Goal: Task Accomplishment & Management: Manage account settings

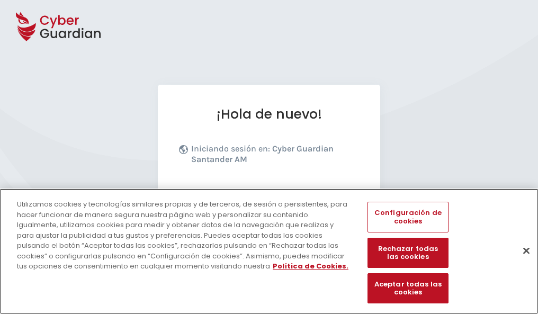
scroll to position [130, 0]
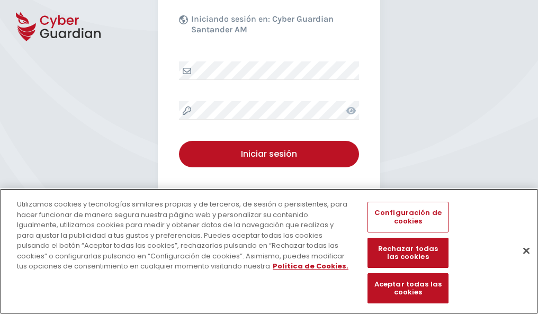
click at [521, 261] on button "Cerrar" at bounding box center [525, 250] width 23 height 23
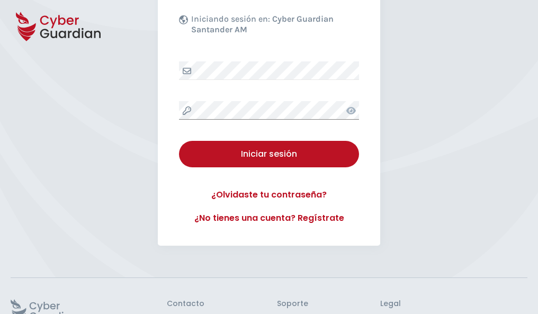
scroll to position [206, 0]
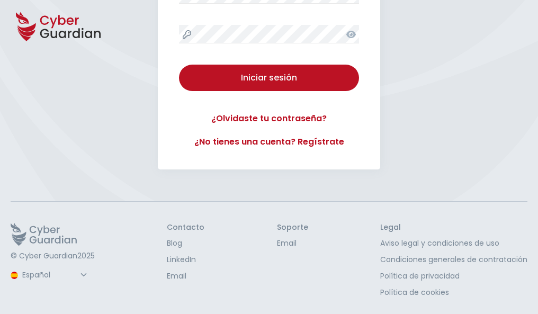
click at [179, 65] on button "Iniciar sesión" at bounding box center [269, 78] width 180 height 26
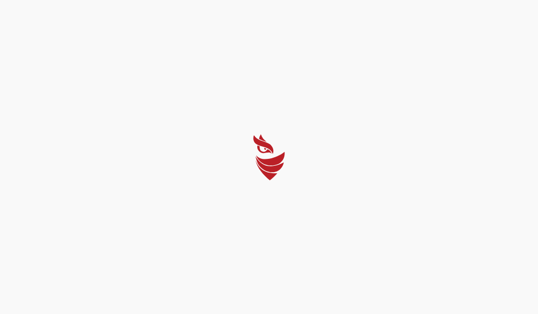
scroll to position [0, 0]
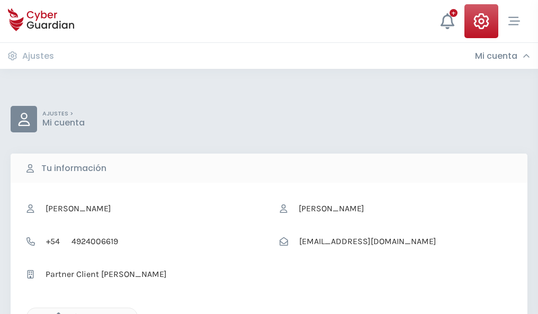
click at [56, 313] on icon "button" at bounding box center [55, 316] width 9 height 9
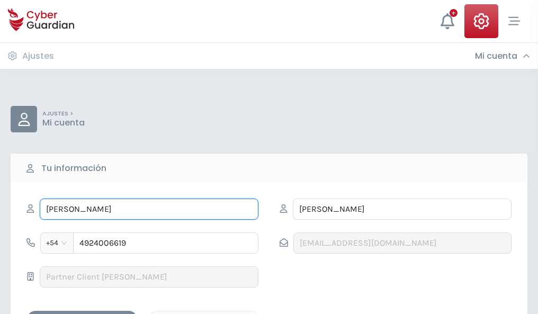
click at [149, 209] on input "[PERSON_NAME]" at bounding box center [149, 208] width 219 height 21
type input "E"
type input "Teodosio"
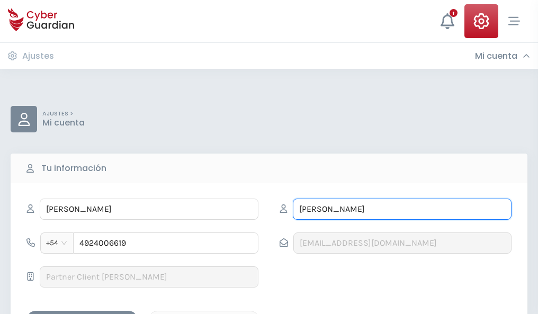
click at [402, 209] on input "OSORIO" at bounding box center [402, 208] width 219 height 21
type input "O"
type input "Laguna"
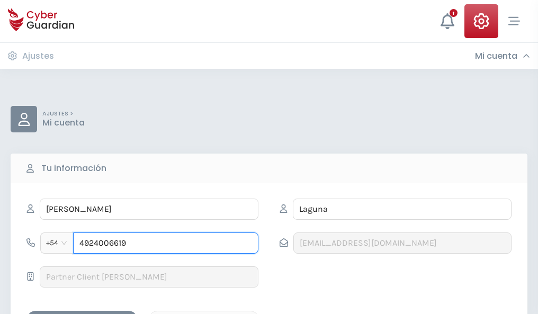
click at [166, 243] on input "4924006619" at bounding box center [165, 242] width 185 height 21
type input "4"
type input "4948241321"
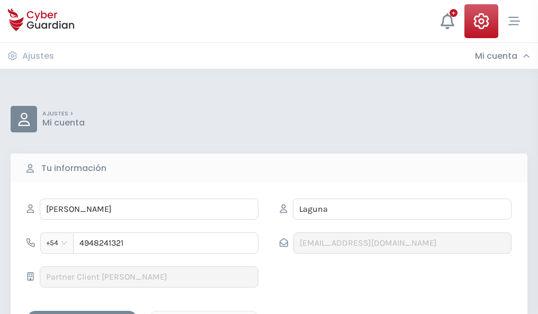
click at [82, 313] on div "Guardar cambios" at bounding box center [81, 319] width 95 height 13
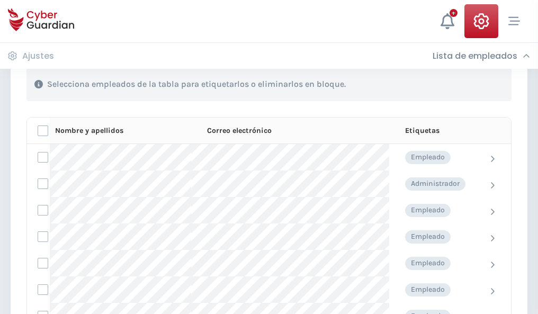
scroll to position [453, 0]
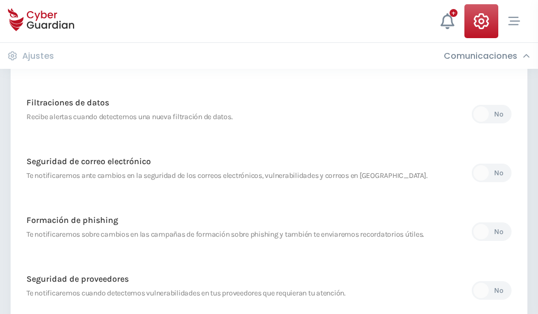
scroll to position [557, 0]
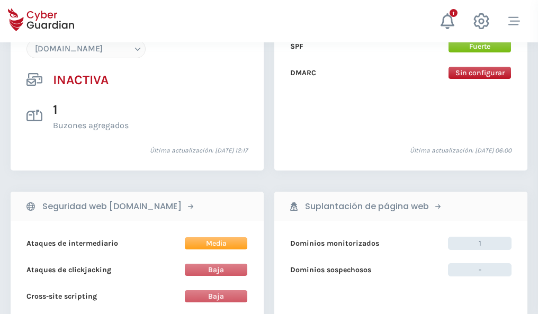
scroll to position [996, 0]
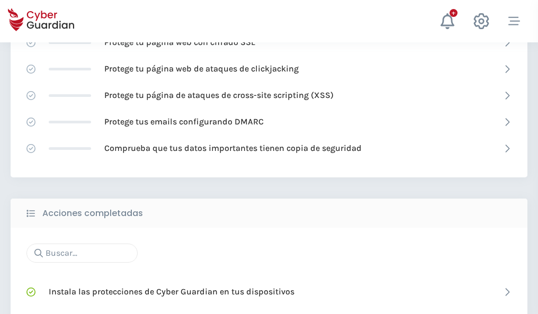
scroll to position [705, 0]
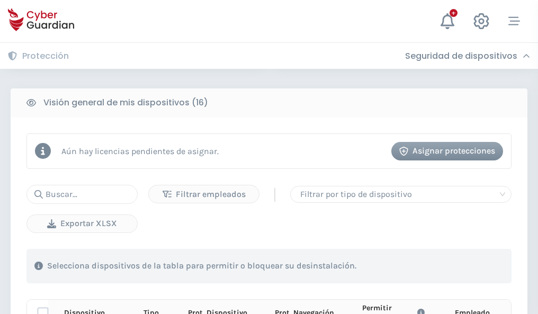
scroll to position [935, 0]
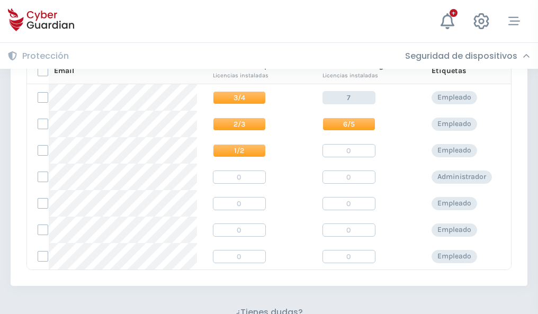
scroll to position [454, 0]
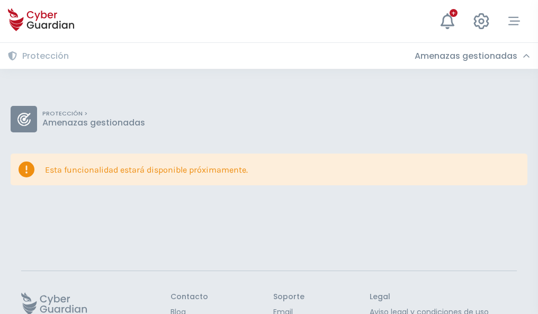
scroll to position [69, 0]
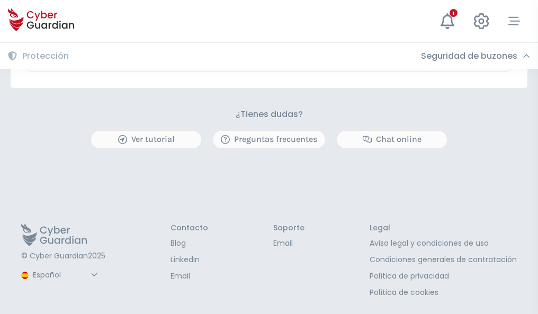
scroll to position [622, 0]
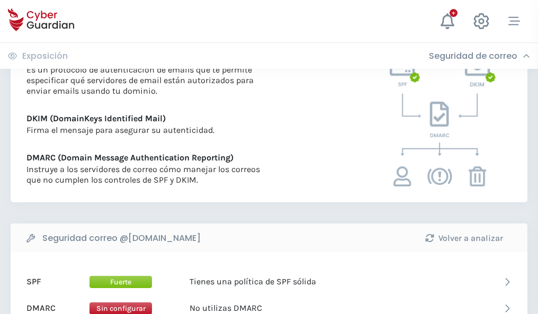
scroll to position [571, 0]
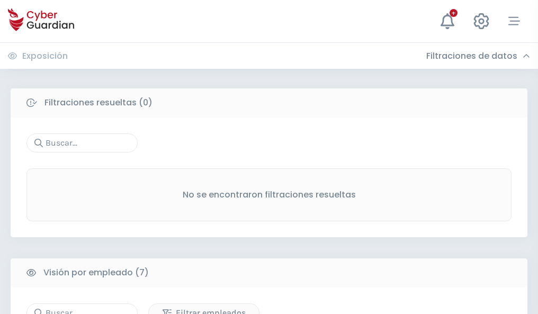
scroll to position [875, 0]
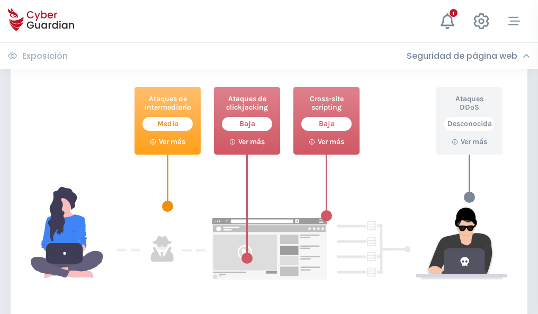
scroll to position [576, 0]
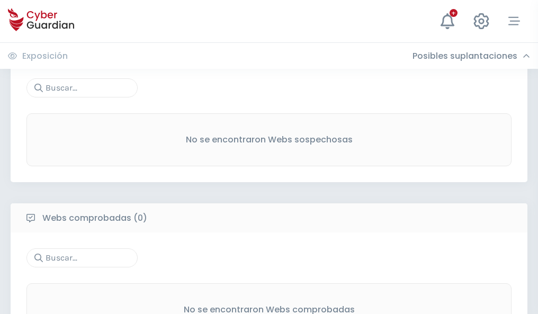
scroll to position [553, 0]
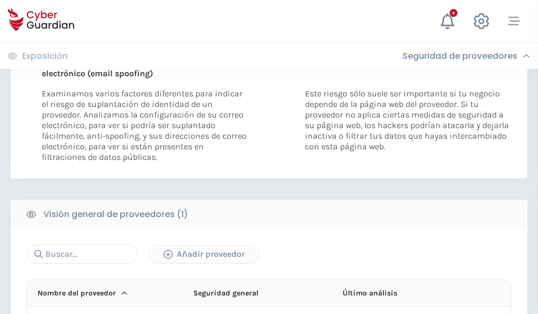
scroll to position [550, 0]
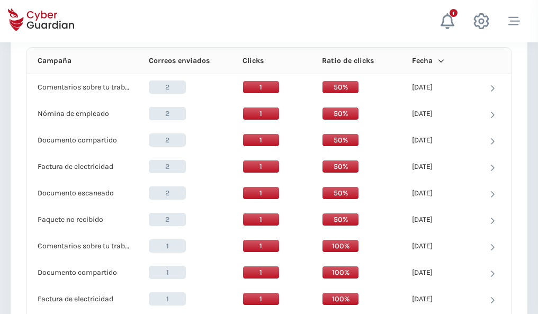
scroll to position [949, 0]
